Goal: Find specific page/section: Find specific page/section

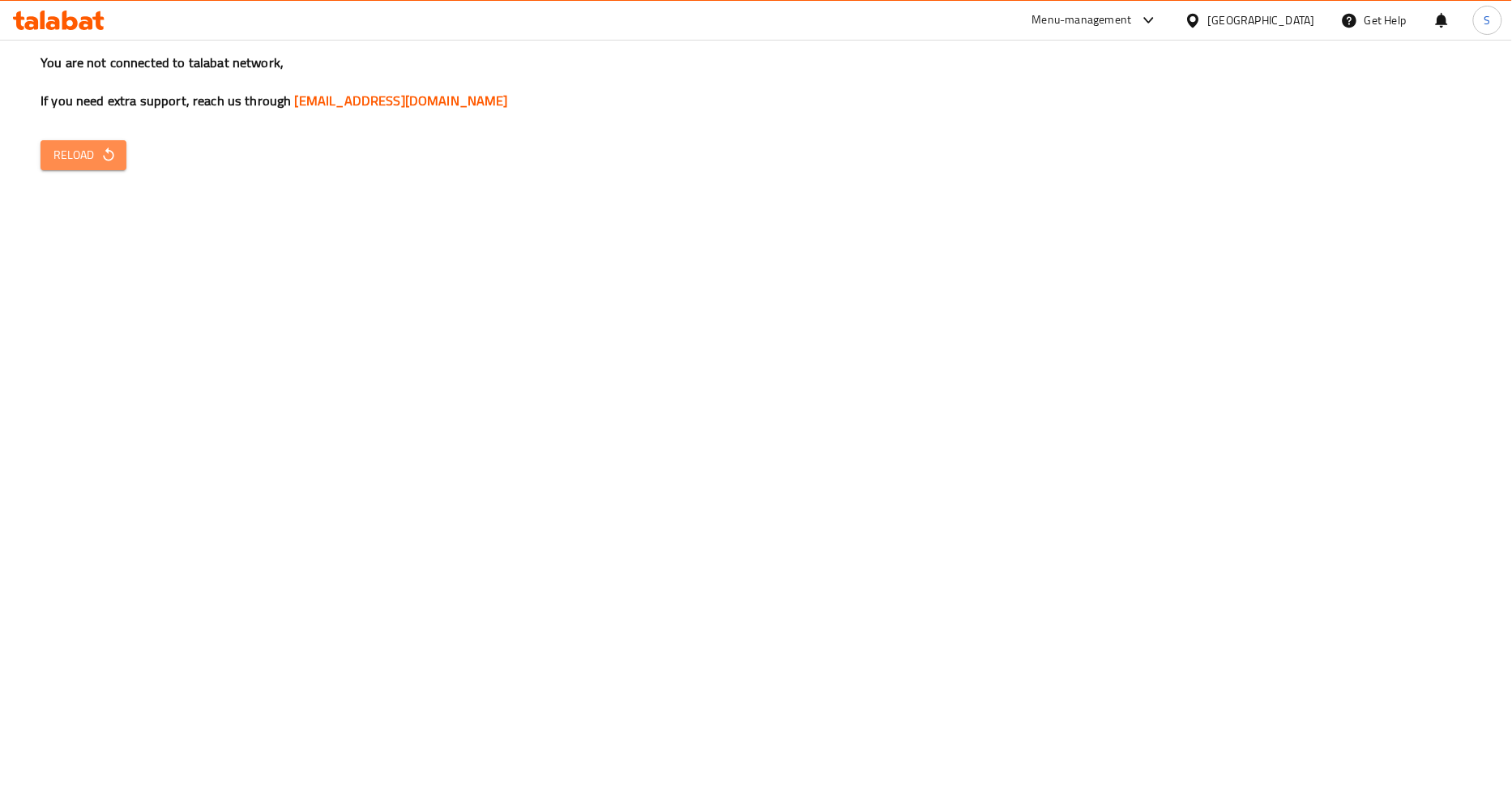
click at [73, 161] on span "Reload" at bounding box center [84, 155] width 60 height 20
click at [117, 151] on button "Reload" at bounding box center [84, 155] width 86 height 30
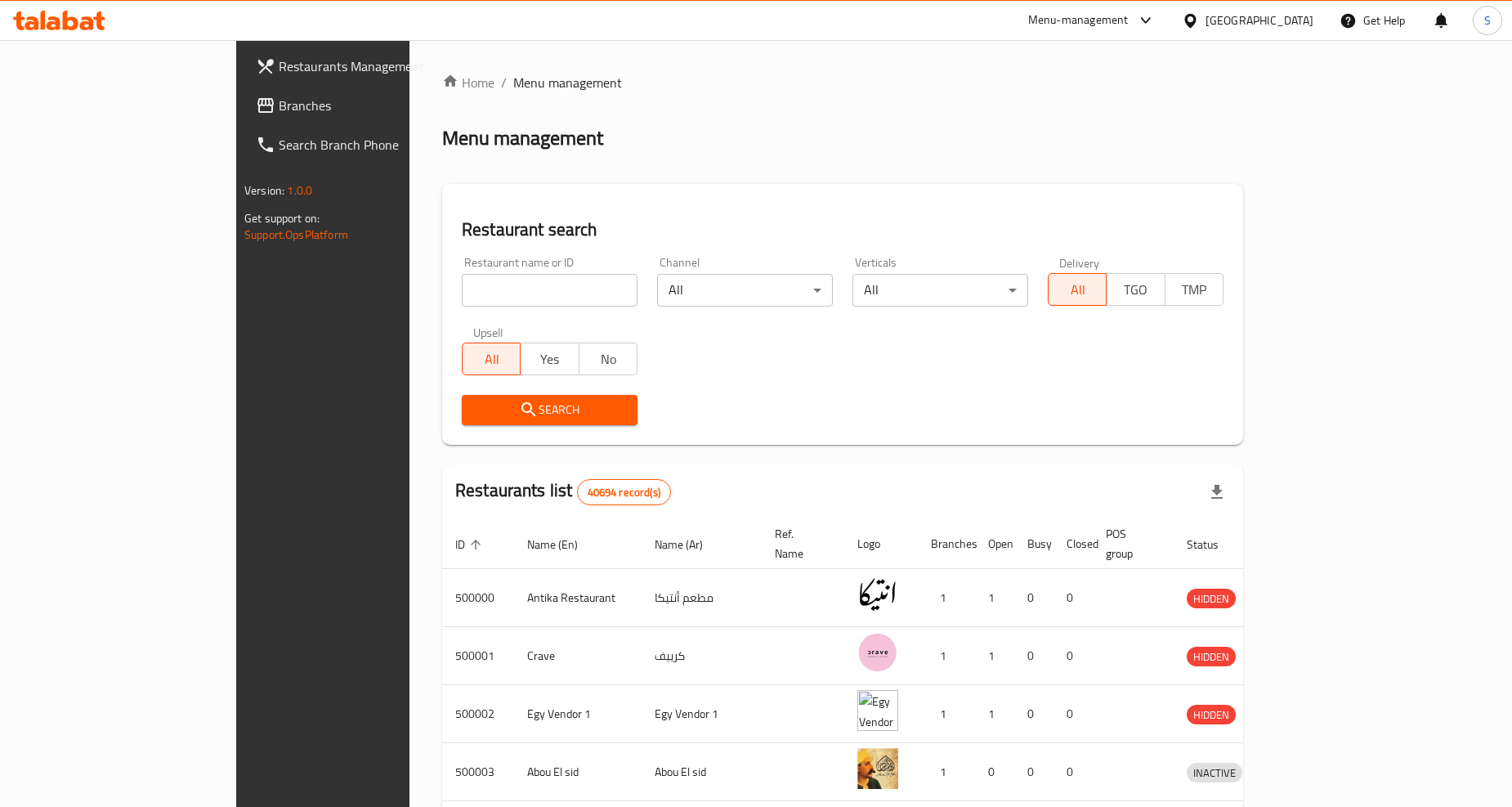
click at [1199, 22] on icon at bounding box center [1190, 21] width 17 height 17
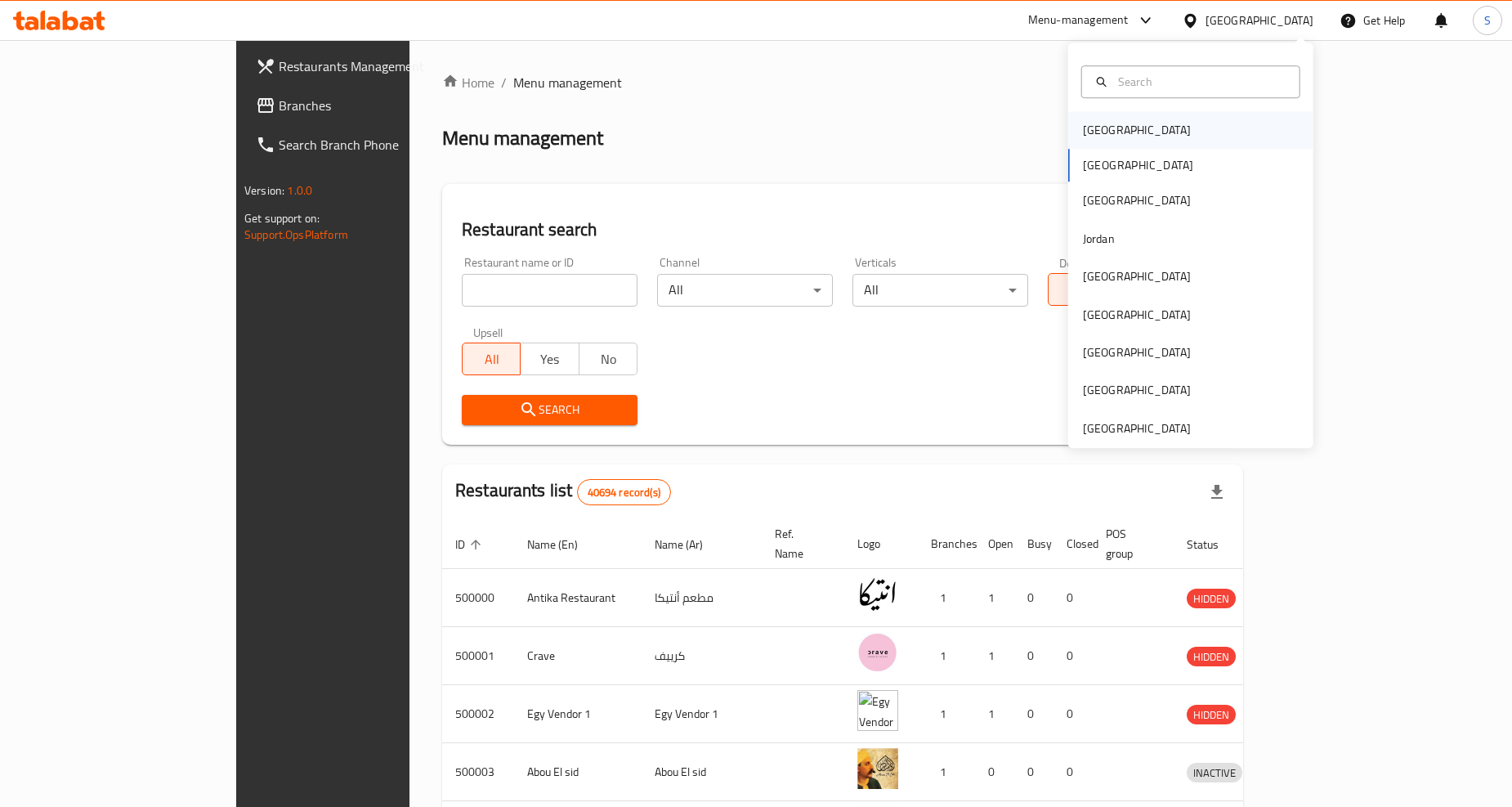
click at [1114, 139] on div "Bahrain" at bounding box center [1137, 130] width 134 height 37
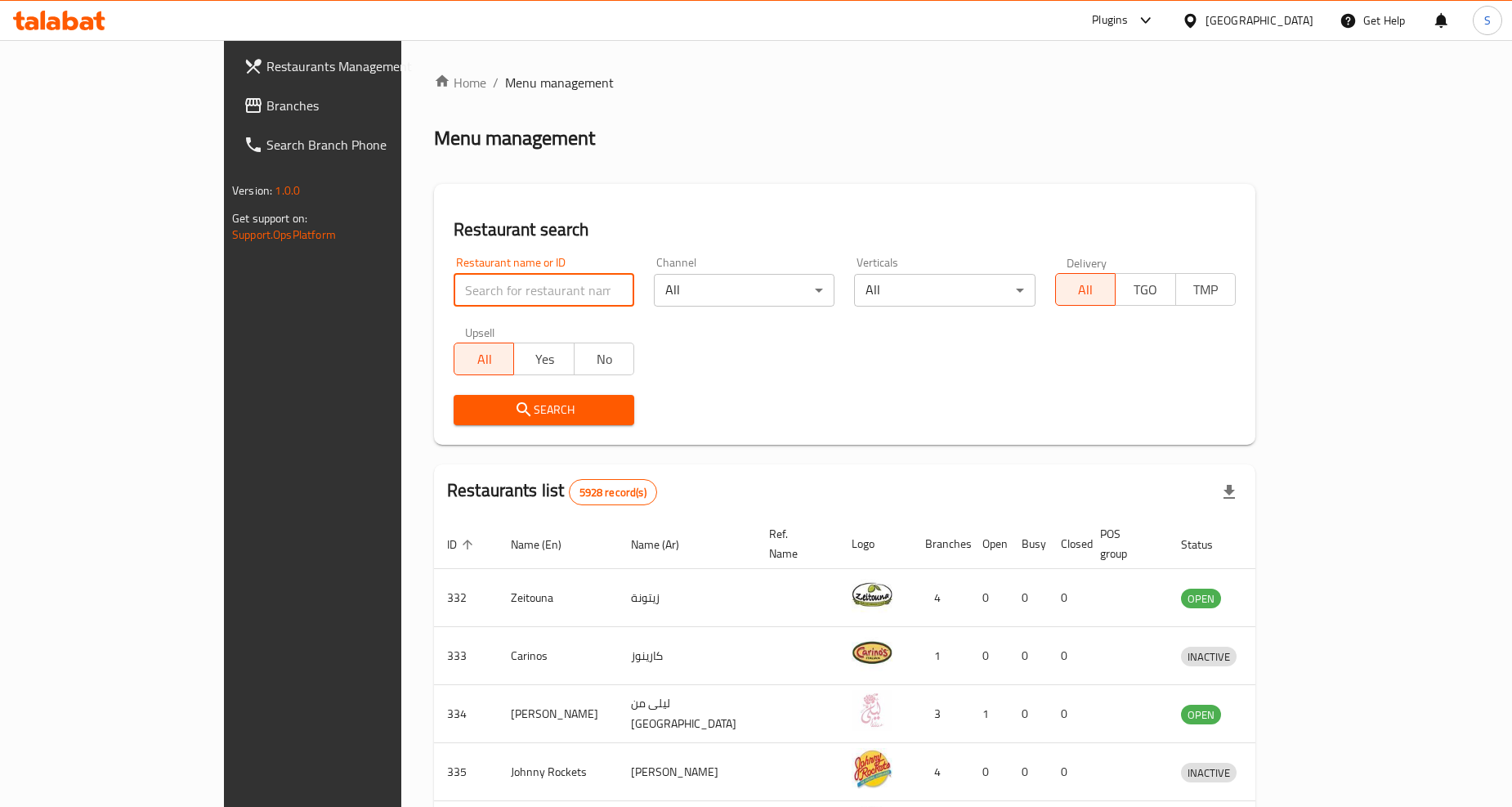
click at [453, 298] on input "search" at bounding box center [543, 289] width 181 height 33
paste input "749042"
type input "749042"
click button "Search" at bounding box center [543, 410] width 181 height 30
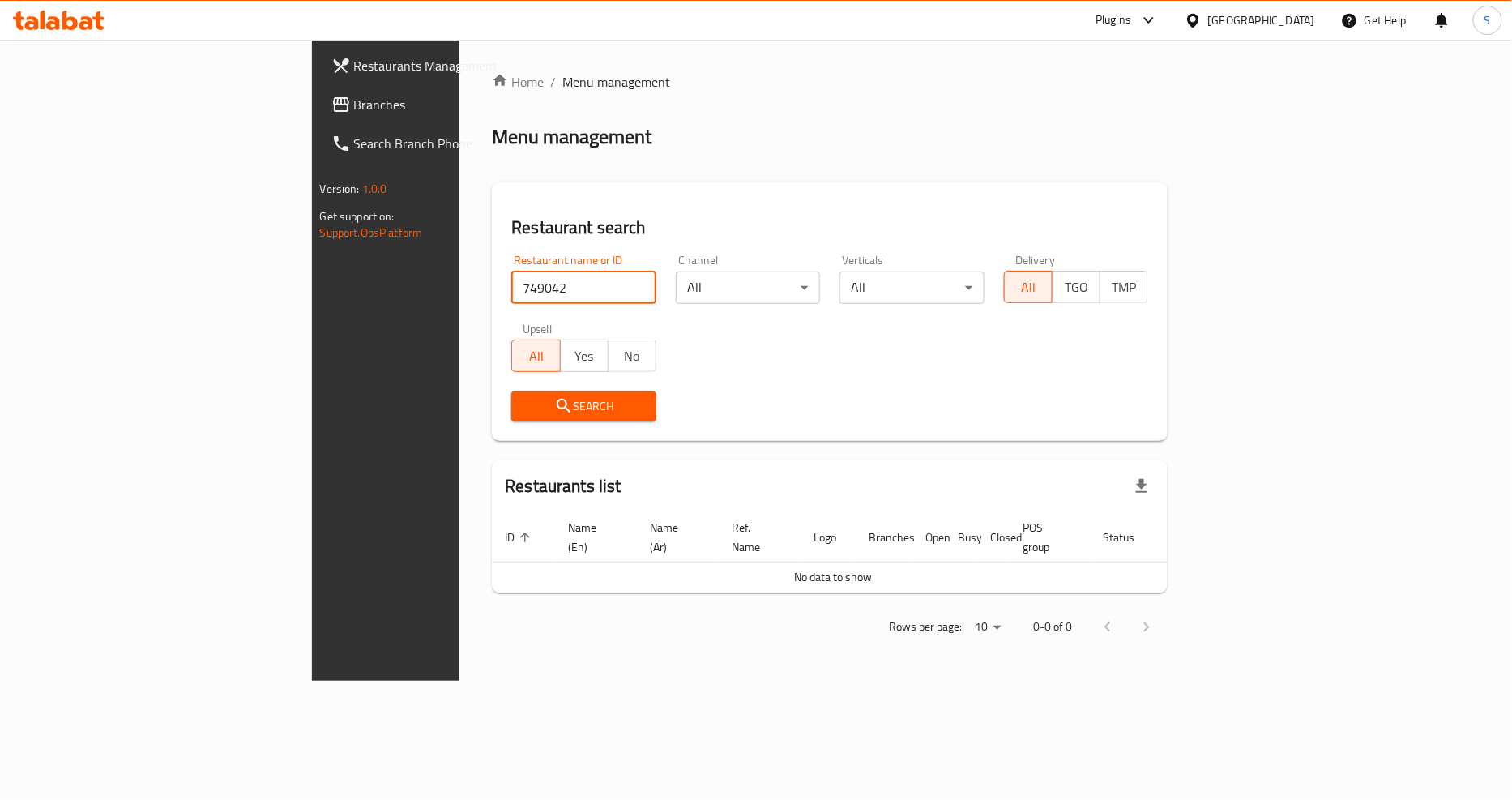
click at [331, 105] on span at bounding box center [342, 104] width 22 height 19
